Goal: Feedback & Contribution: Contribute content

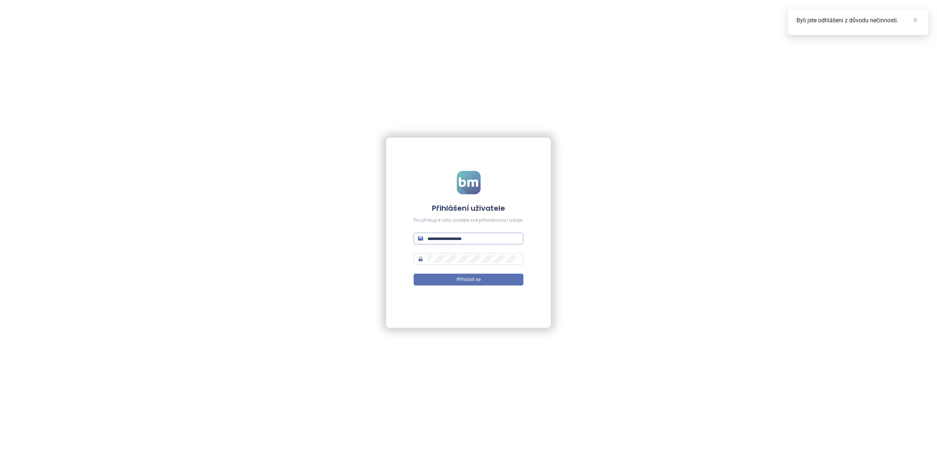
drag, startPoint x: 449, startPoint y: 236, endPoint x: 452, endPoint y: 240, distance: 4.9
click at [449, 236] on input "text" at bounding box center [472, 239] width 91 height 8
type input "**********"
drag, startPoint x: 467, startPoint y: 277, endPoint x: 471, endPoint y: 283, distance: 6.8
click at [467, 278] on span "Přihlásit se" at bounding box center [469, 279] width 24 height 7
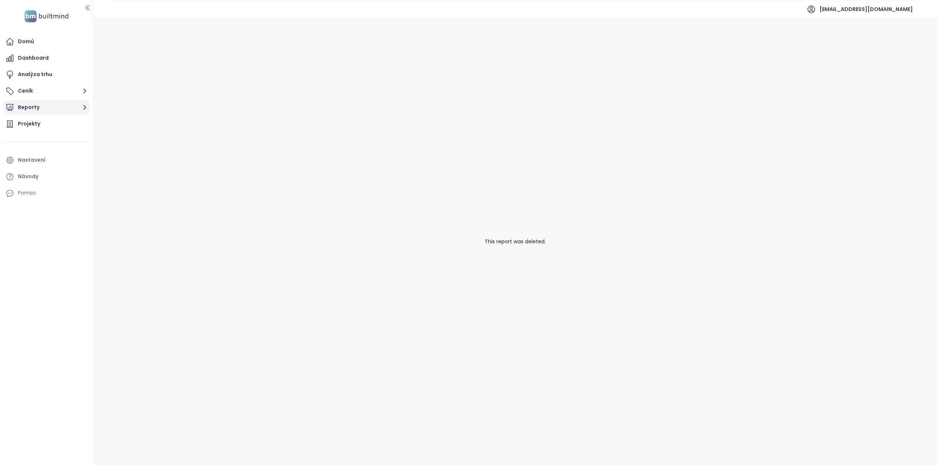
click at [41, 106] on button "Reporty" at bounding box center [47, 107] width 86 height 15
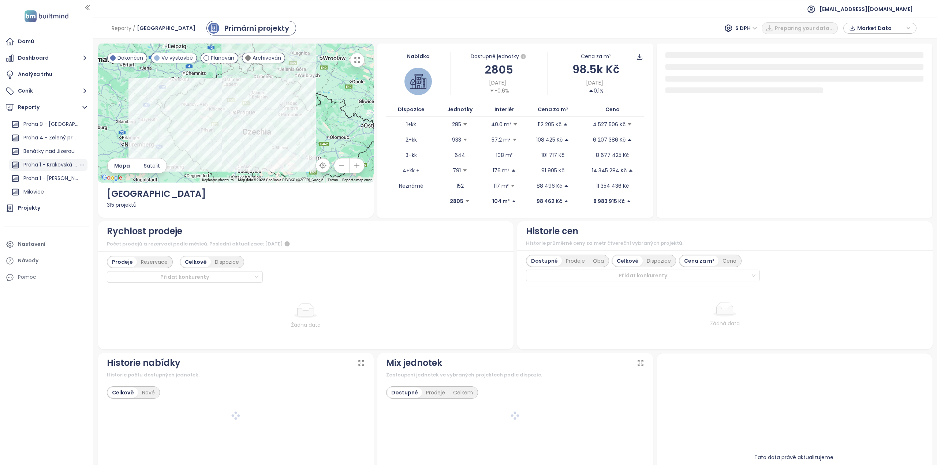
scroll to position [622, 0]
click at [52, 152] on div "Praha 1 - Krakovská (rekonstrukce)" at bounding box center [50, 151] width 55 height 9
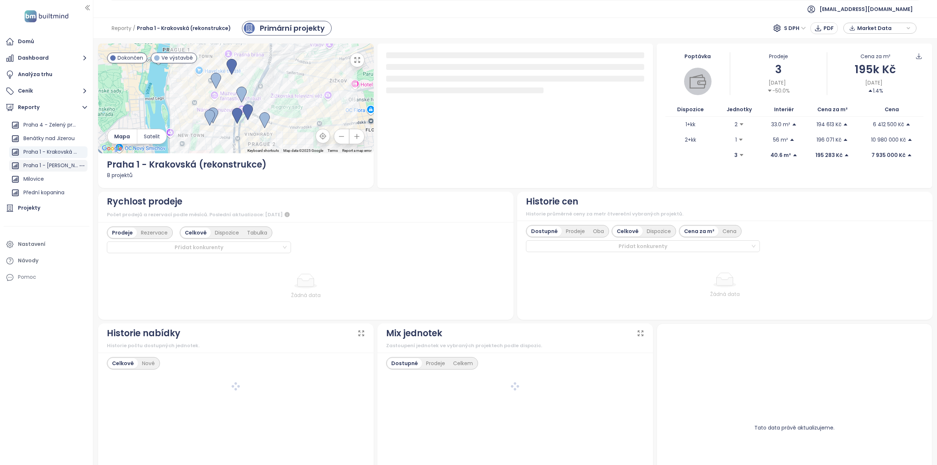
click at [52, 160] on div "Praha 1 - [PERSON_NAME] namesti" at bounding box center [48, 166] width 78 height 12
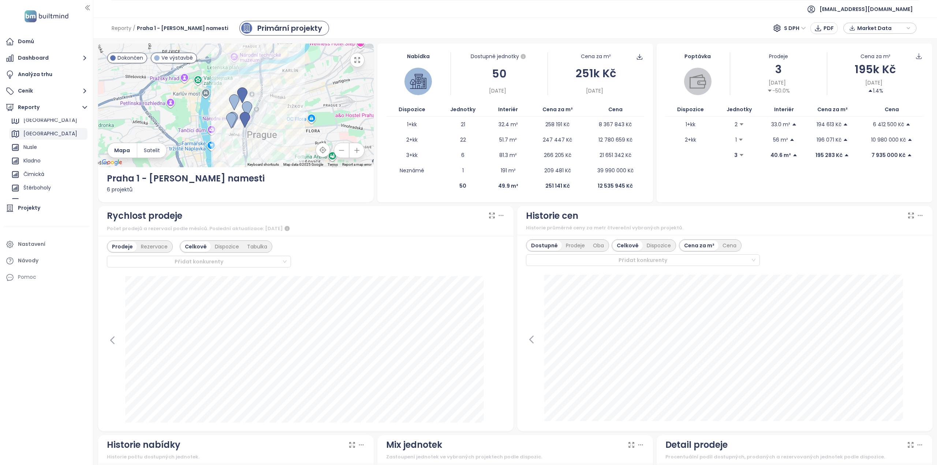
scroll to position [0, 0]
click at [49, 124] on div "Přidat report" at bounding box center [39, 124] width 32 height 9
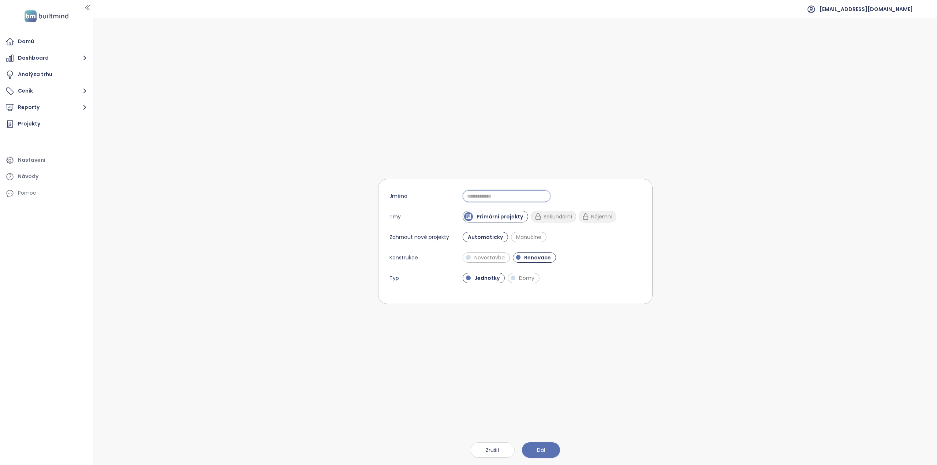
click at [479, 201] on input "Jméno" at bounding box center [507, 196] width 88 height 12
drag, startPoint x: 509, startPoint y: 196, endPoint x: 510, endPoint y: 192, distance: 4.5
click at [509, 196] on input "**********" at bounding box center [507, 196] width 88 height 12
type input "**********"
click at [481, 239] on span "Automaticky" at bounding box center [485, 236] width 42 height 7
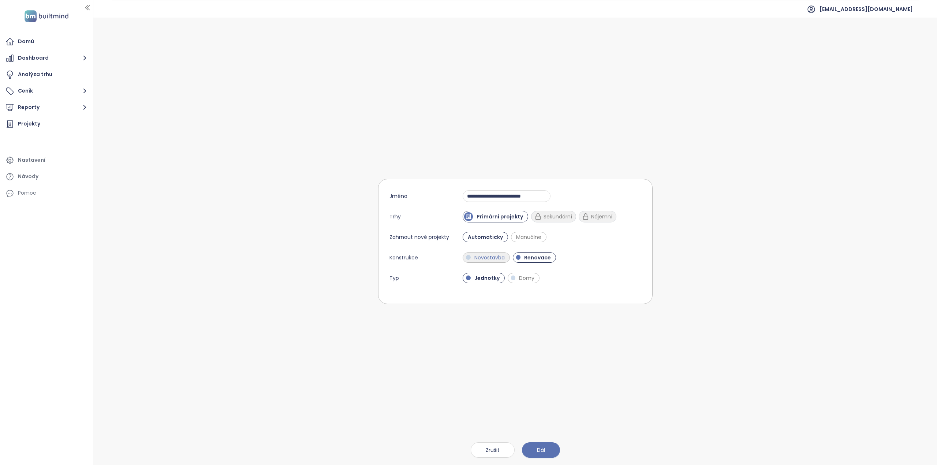
click at [479, 261] on span "Novostavba" at bounding box center [490, 257] width 38 height 7
drag, startPoint x: 523, startPoint y: 259, endPoint x: 523, endPoint y: 265, distance: 5.9
click at [523, 259] on span "Renovace" at bounding box center [540, 257] width 34 height 7
click at [546, 449] on button "Dál" at bounding box center [541, 449] width 38 height 15
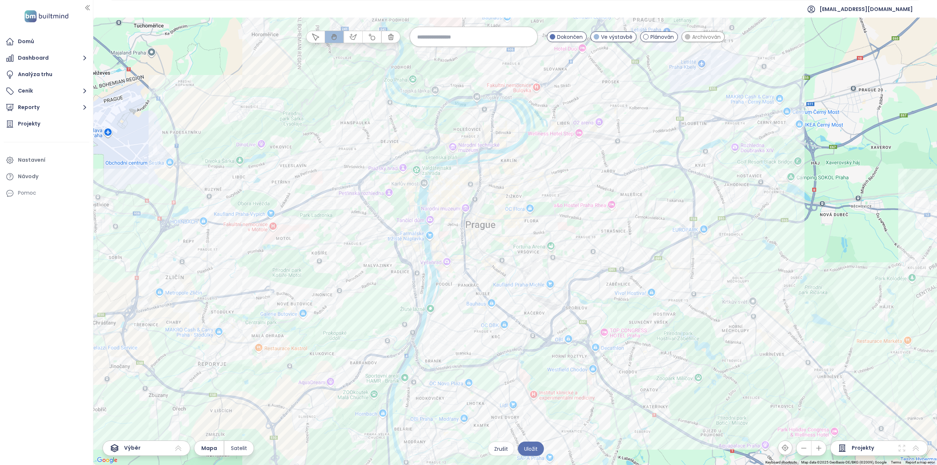
click at [445, 38] on input at bounding box center [473, 37] width 113 height 16
drag, startPoint x: 470, startPoint y: 34, endPoint x: 354, endPoint y: 31, distance: 115.7
click at [354, 32] on div "**********" at bounding box center [422, 37] width 232 height 20
type input "*"
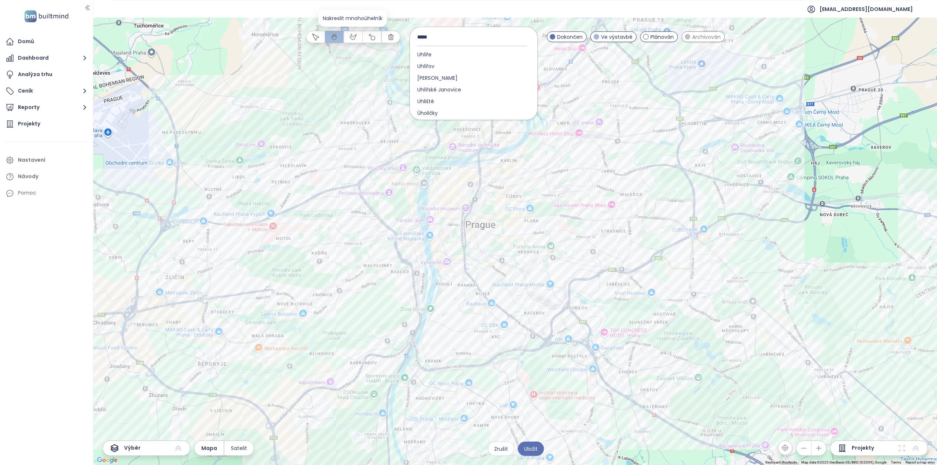
type input "*****"
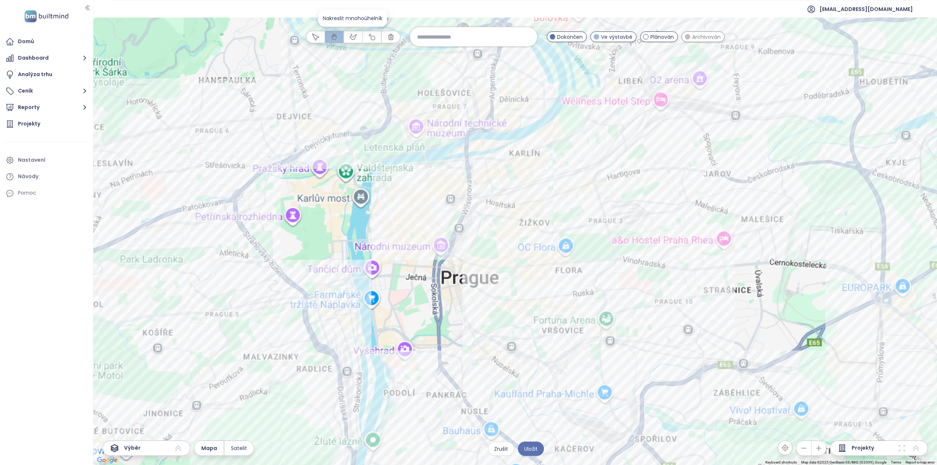
click at [449, 185] on div at bounding box center [515, 242] width 844 height 448
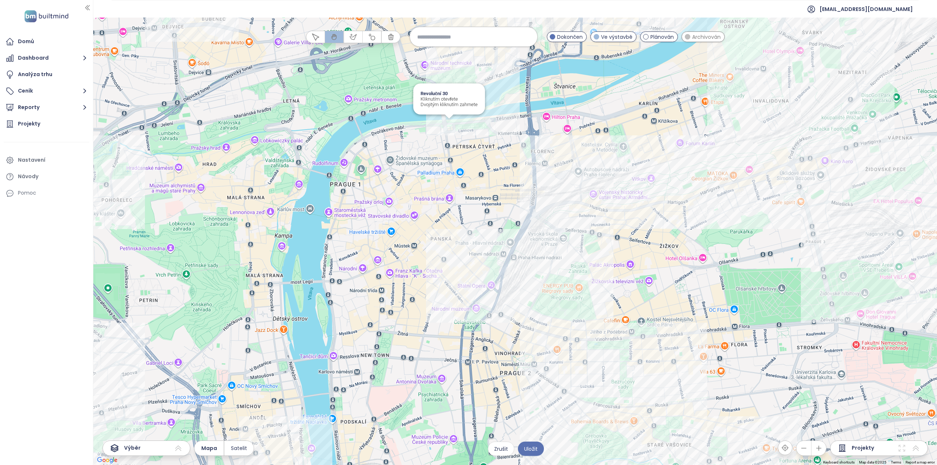
click at [449, 126] on div "Revoluční 30 Kliknutím otevřete Dvojitým kliknutím zahrnete" at bounding box center [515, 242] width 844 height 448
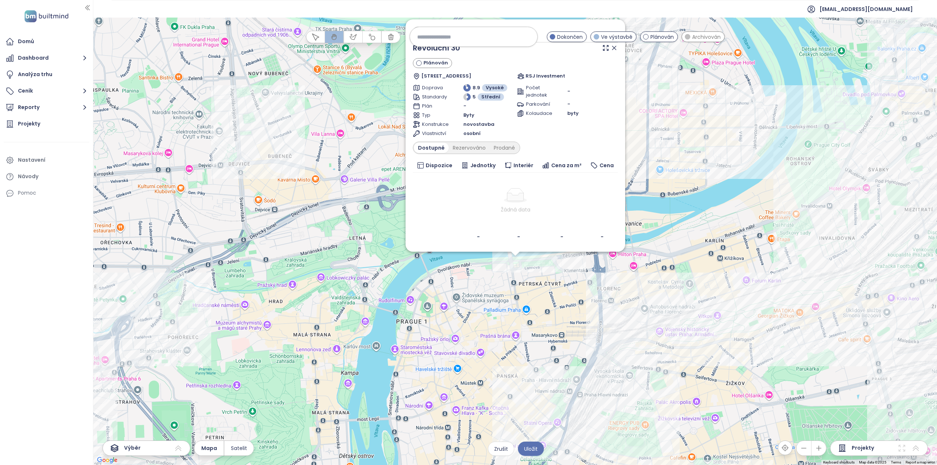
click at [517, 235] on table "Dispozice Jednotky Interiér Cena za m² Cena Žádná data - - - -" at bounding box center [515, 201] width 205 height 86
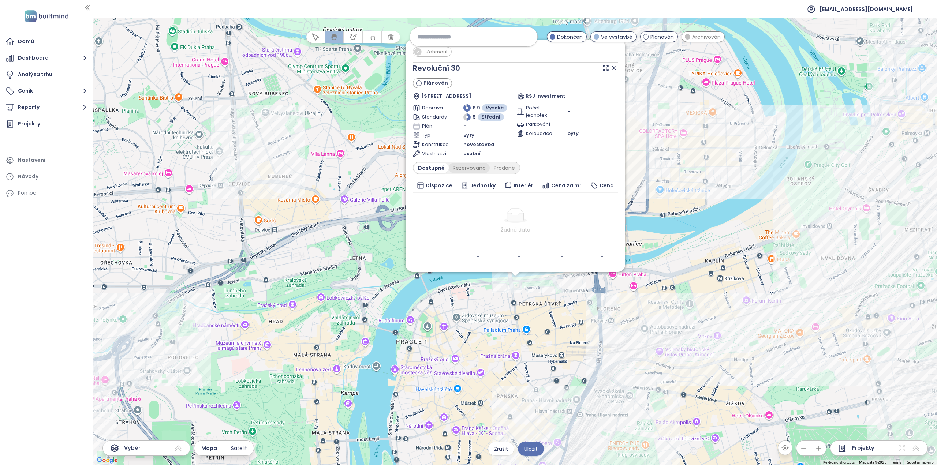
click at [470, 169] on div "Rezervováno" at bounding box center [469, 168] width 41 height 10
click at [497, 167] on div "Prodané" at bounding box center [504, 168] width 29 height 10
click at [468, 166] on div "Rezervováno" at bounding box center [467, 168] width 41 height 10
click at [435, 168] on div "Dostupné" at bounding box center [430, 168] width 33 height 10
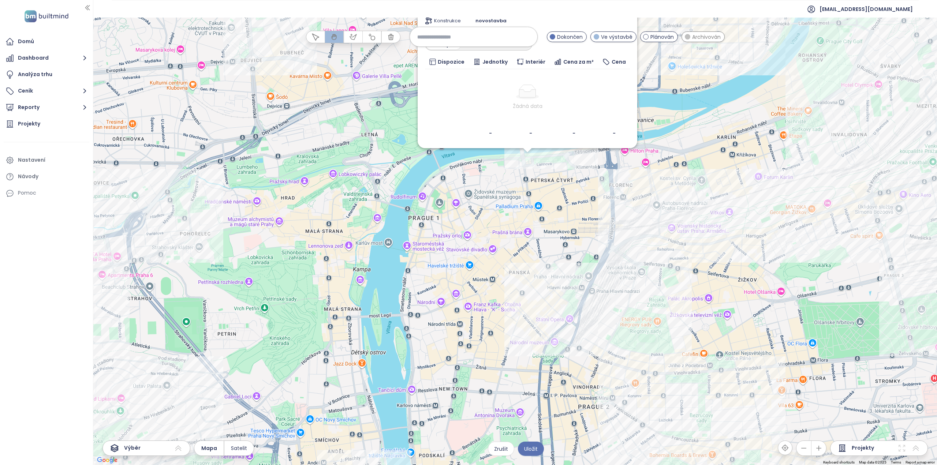
drag, startPoint x: 557, startPoint y: 303, endPoint x: 554, endPoint y: 218, distance: 84.6
click at [554, 218] on div "Zahrnout Revoluční 30 Plánován [GEOGRAPHIC_DATA] 1244/5, 110 00 Praha 1-Petrská…" at bounding box center [515, 242] width 844 height 448
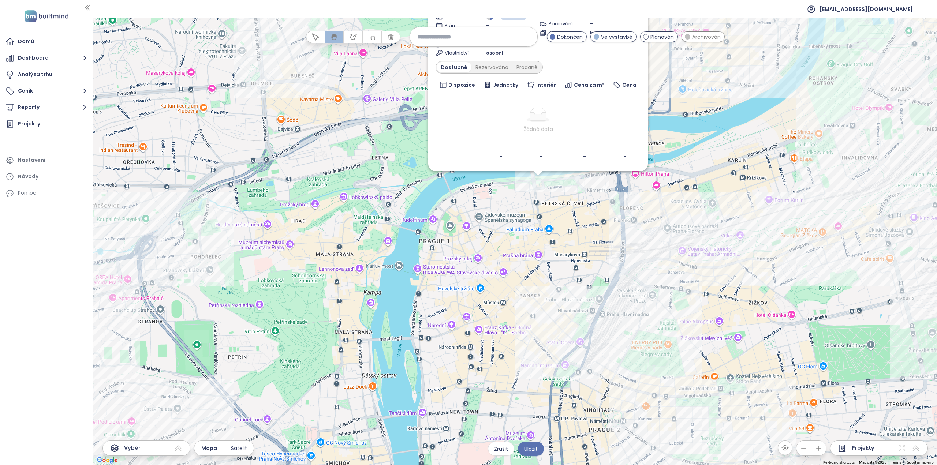
drag, startPoint x: 576, startPoint y: 255, endPoint x: 587, endPoint y: 278, distance: 25.5
click at [587, 279] on div "Zahrnout Revoluční 30 Plánován [GEOGRAPHIC_DATA] 1244/5, 110 00 Praha 1-Petrská…" at bounding box center [515, 242] width 844 height 448
click at [506, 450] on span "Zrušit" at bounding box center [501, 449] width 14 height 8
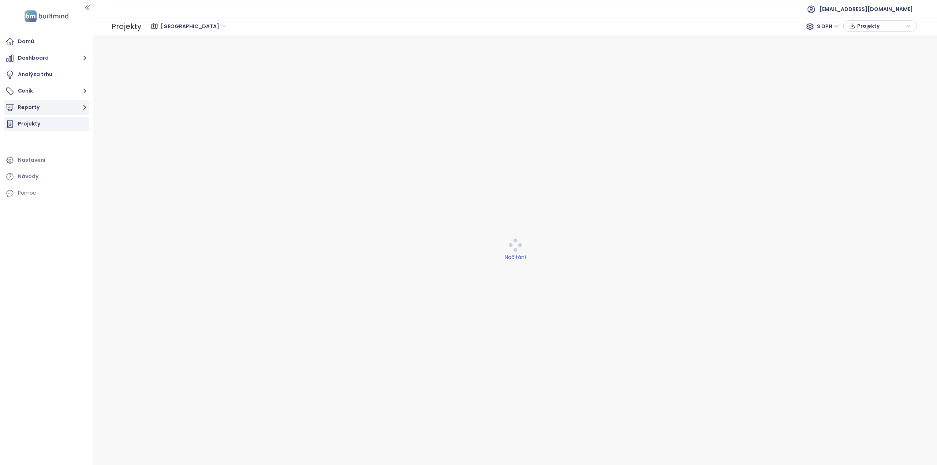
click at [42, 104] on button "Reporty" at bounding box center [47, 107] width 86 height 15
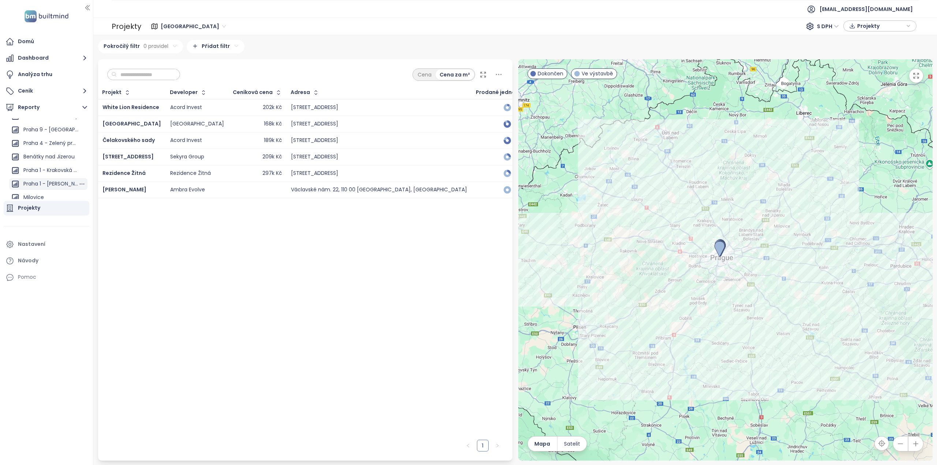
scroll to position [622, 0]
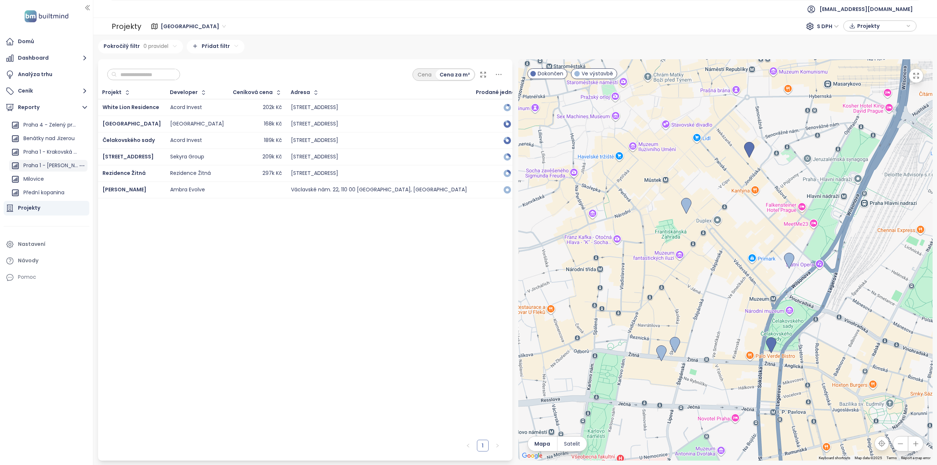
click at [50, 164] on div "Praha 1 - [PERSON_NAME] namesti" at bounding box center [50, 165] width 55 height 9
